Goal: Transaction & Acquisition: Purchase product/service

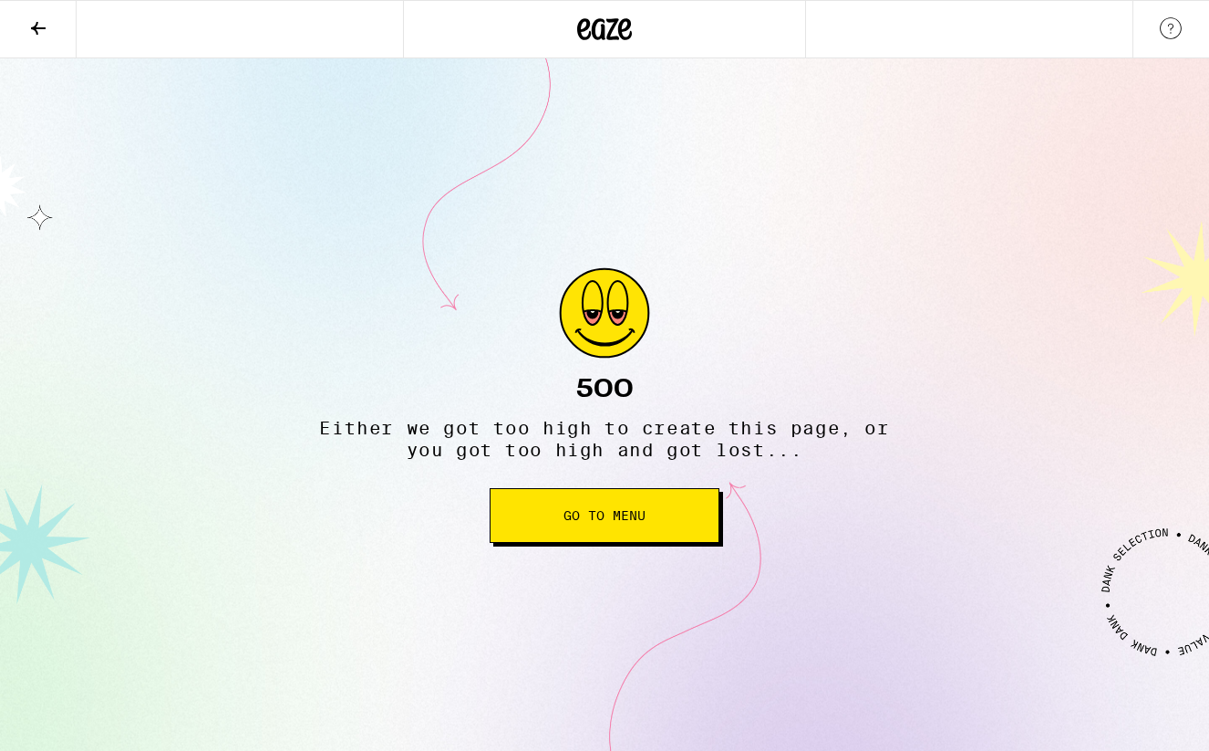
click at [596, 33] on icon at bounding box center [604, 29] width 55 height 33
